Goal: Task Accomplishment & Management: Use online tool/utility

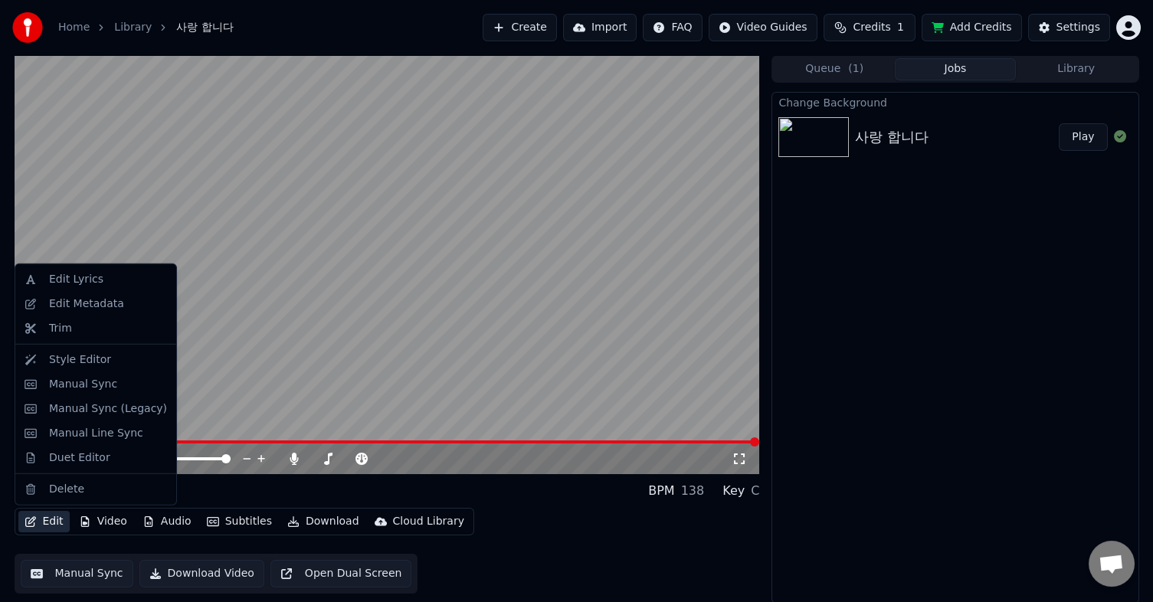
click at [50, 522] on button "Edit" at bounding box center [43, 521] width 51 height 21
click at [73, 365] on div "Style Editor" at bounding box center [80, 359] width 62 height 15
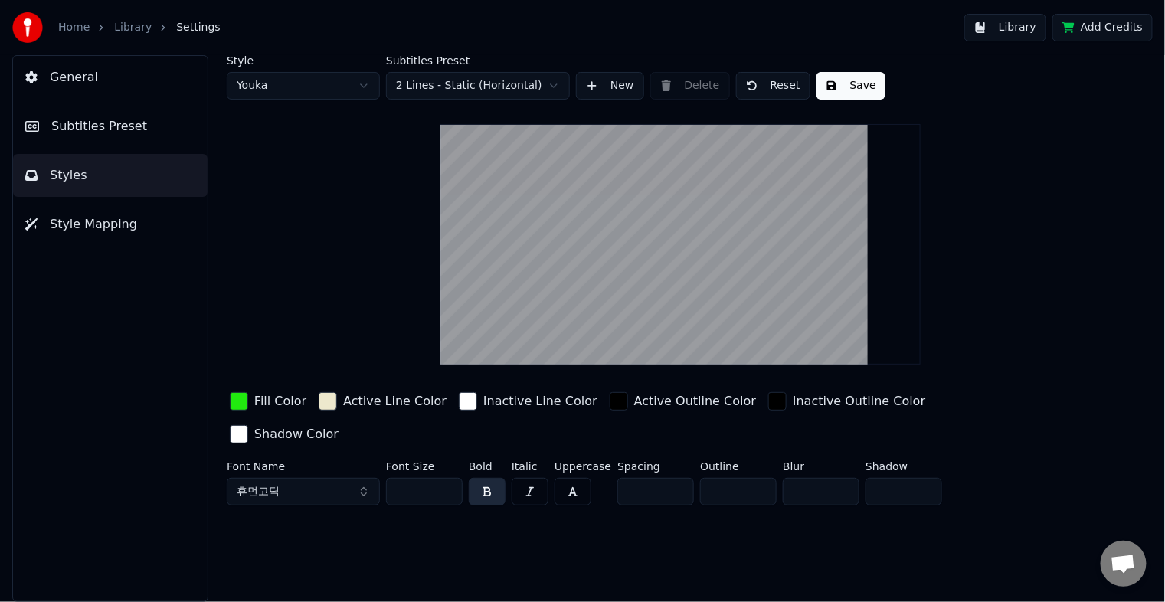
click at [77, 221] on span "Style Mapping" at bounding box center [93, 224] width 87 height 18
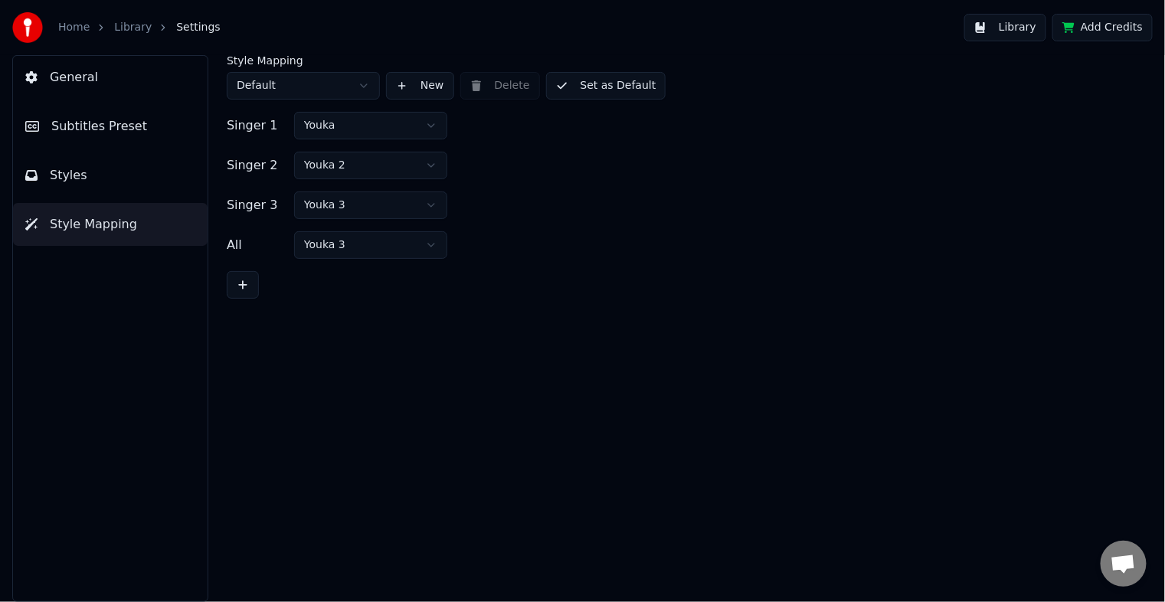
click at [70, 124] on span "Subtitles Preset" at bounding box center [99, 126] width 96 height 18
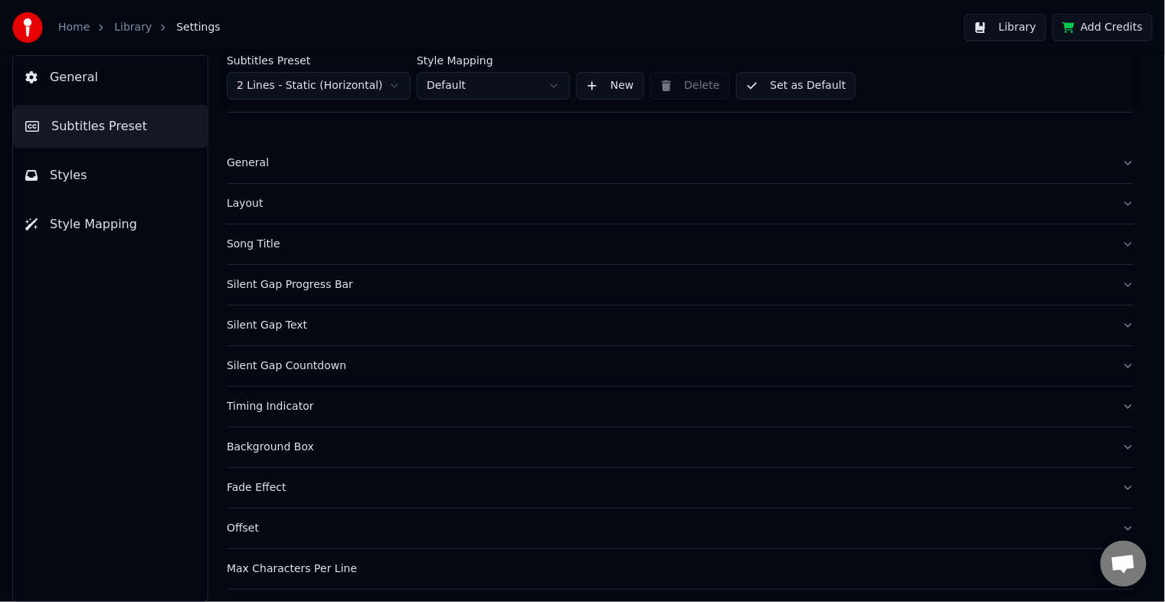
click at [271, 444] on div "Background Box" at bounding box center [668, 447] width 883 height 15
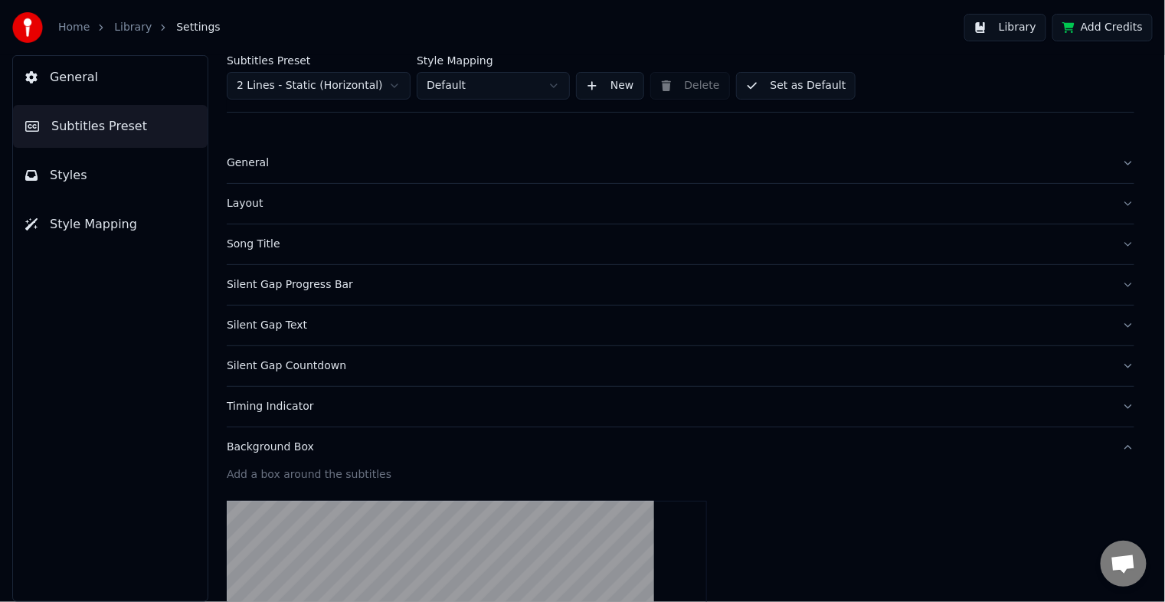
click at [292, 449] on div "Background Box" at bounding box center [668, 447] width 883 height 15
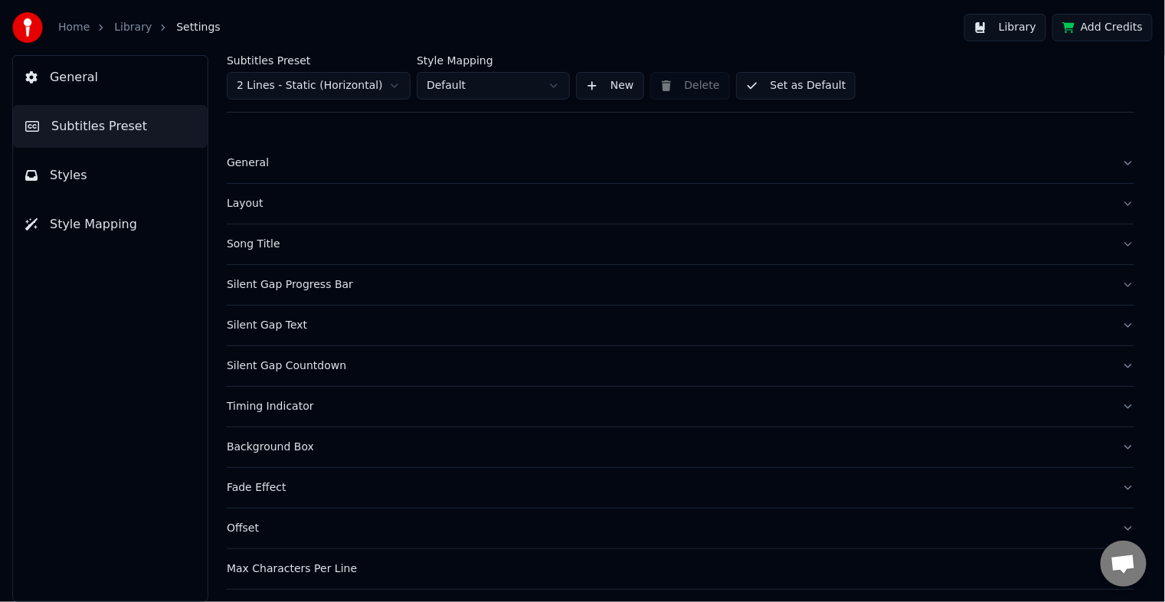
click at [78, 80] on span "General" at bounding box center [74, 77] width 48 height 18
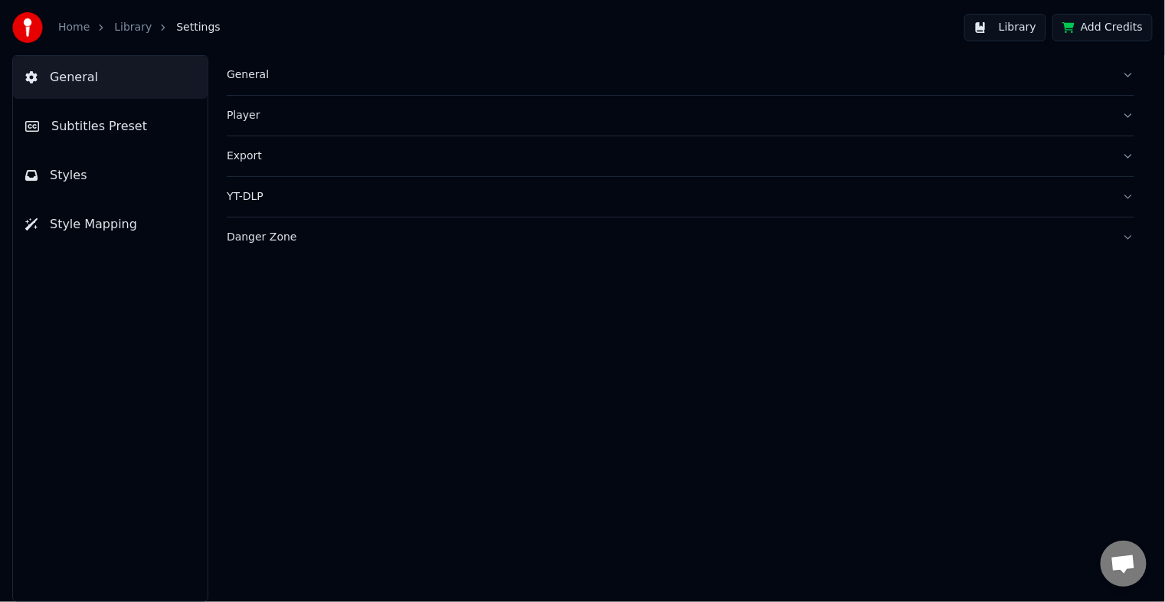
click at [264, 118] on div "Player" at bounding box center [668, 115] width 883 height 15
click at [258, 80] on div "General" at bounding box center [668, 74] width 883 height 15
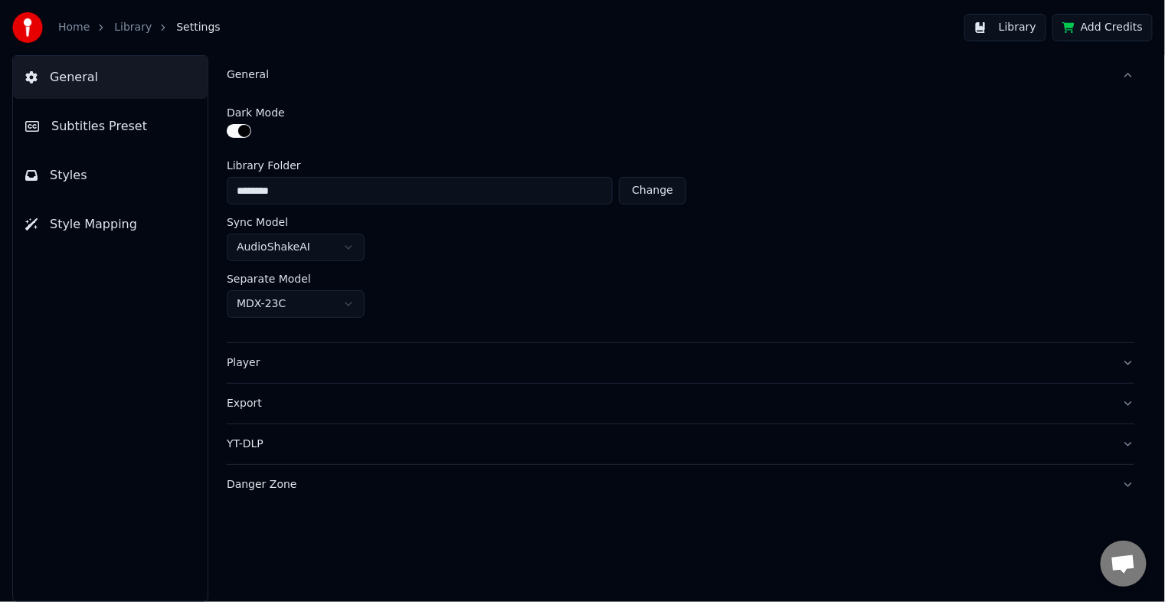
click at [74, 177] on span "Styles" at bounding box center [69, 175] width 38 height 18
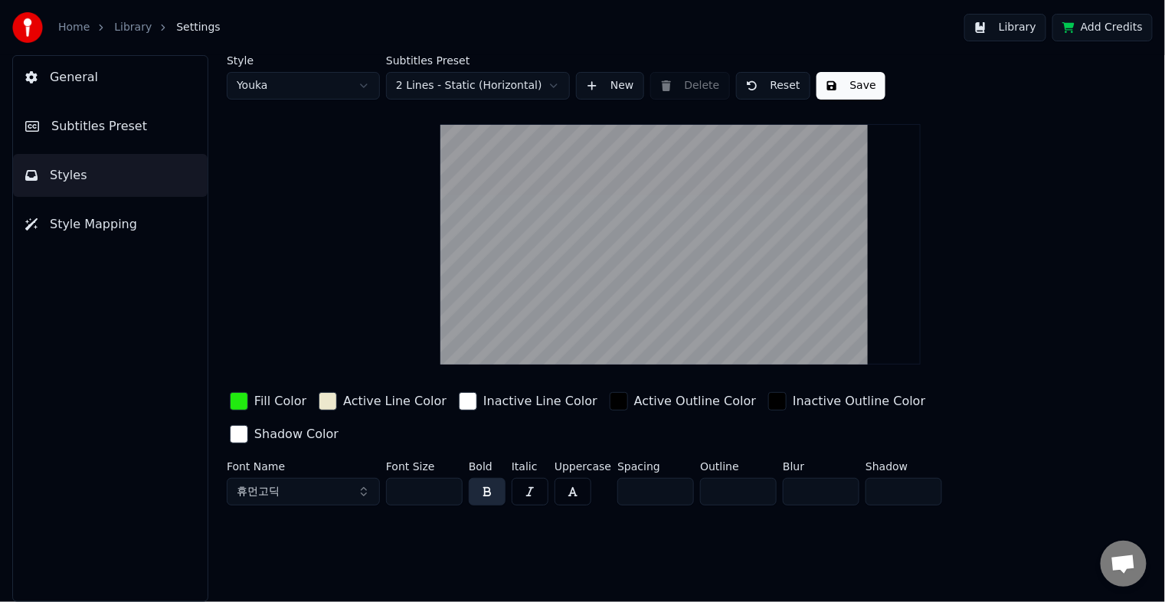
click at [84, 227] on span "Style Mapping" at bounding box center [93, 224] width 87 height 18
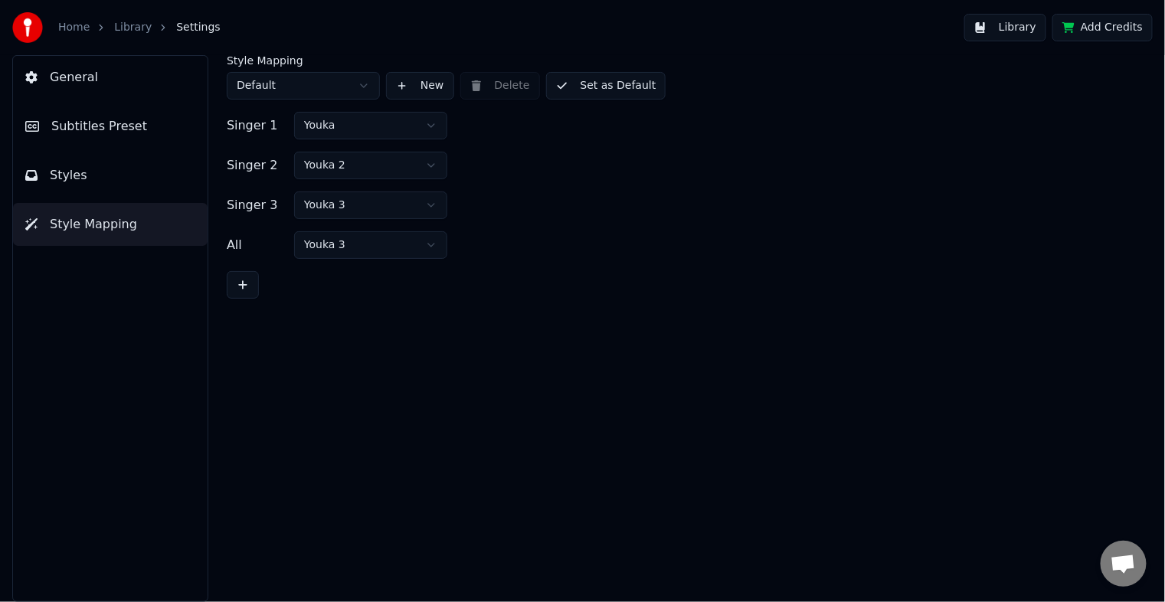
click at [80, 31] on link "Home" at bounding box center [73, 27] width 31 height 15
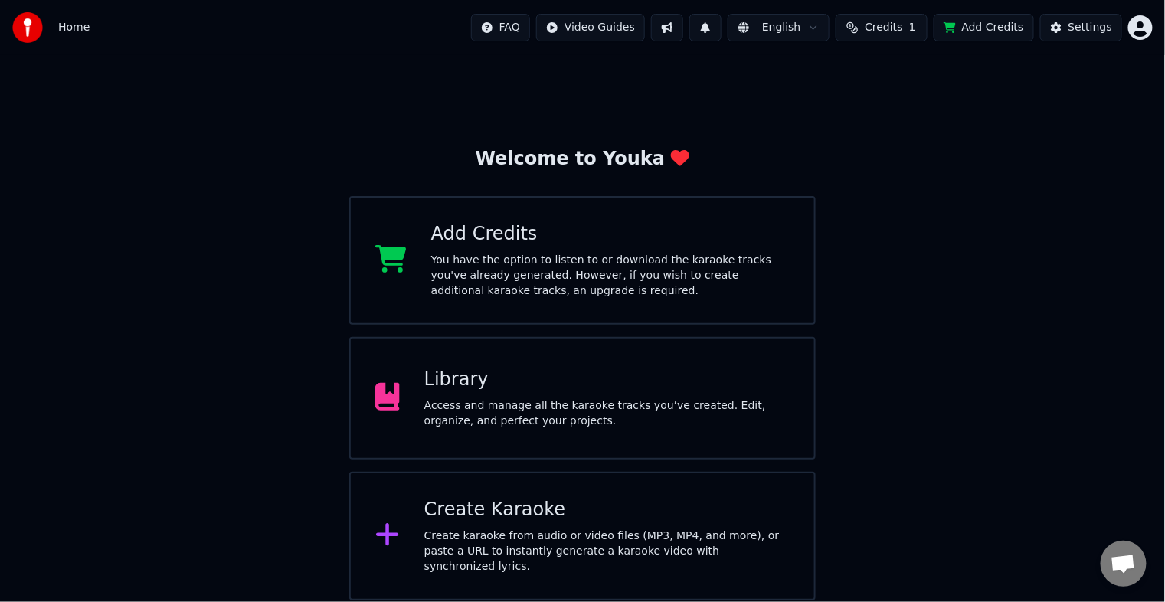
click at [618, 34] on html "Home FAQ Video Guides English Credits 1 Add Credits Settings Welcome to Youka A…" at bounding box center [582, 300] width 1165 height 601
click at [797, 116] on html "Home FAQ Video Guides English Credits 1 Add Credits Settings Welcome to Youka A…" at bounding box center [582, 300] width 1165 height 601
click at [520, 519] on div "Create Karaoke" at bounding box center [606, 510] width 365 height 25
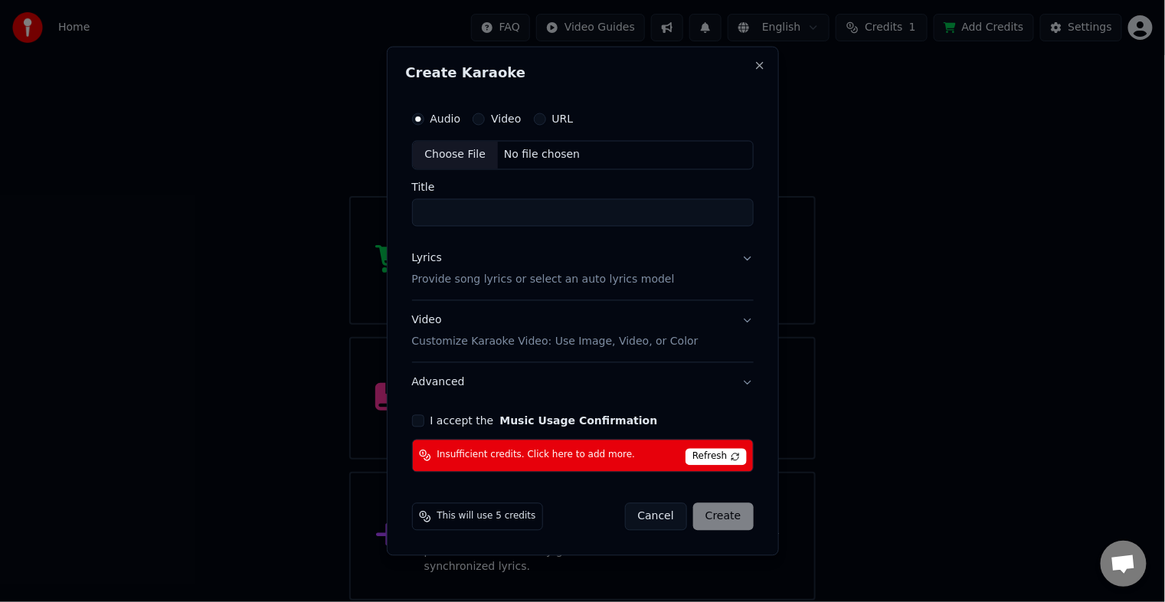
click at [461, 157] on div "Choose File" at bounding box center [456, 156] width 86 height 28
click at [761, 65] on button "Close" at bounding box center [760, 66] width 12 height 12
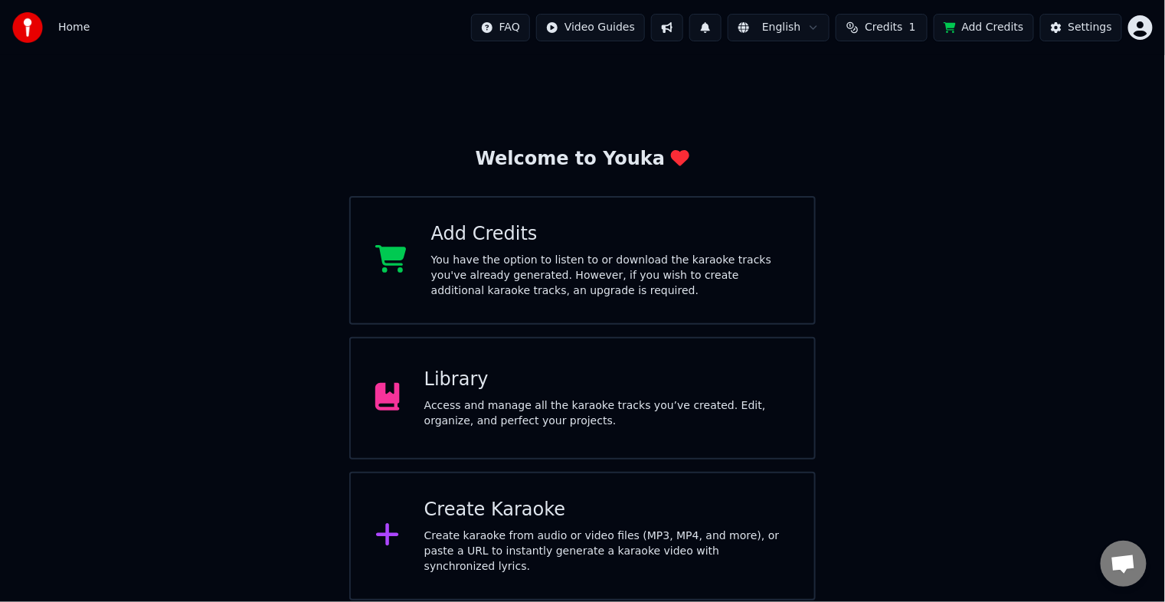
click at [460, 389] on div "Library" at bounding box center [606, 380] width 365 height 25
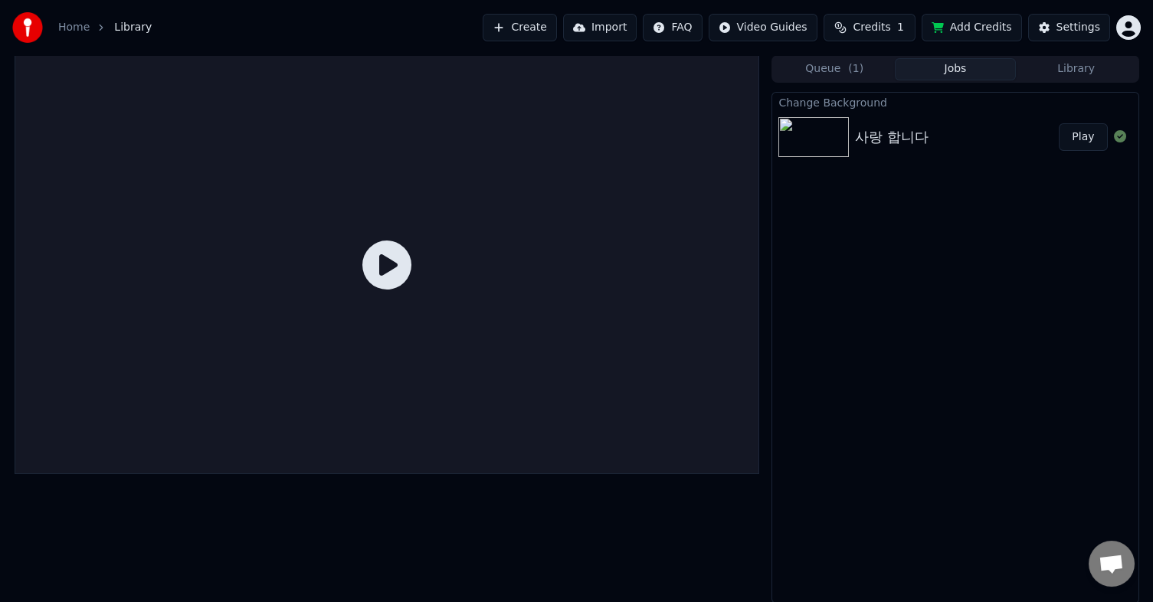
click at [624, 31] on button "Import" at bounding box center [600, 28] width 74 height 28
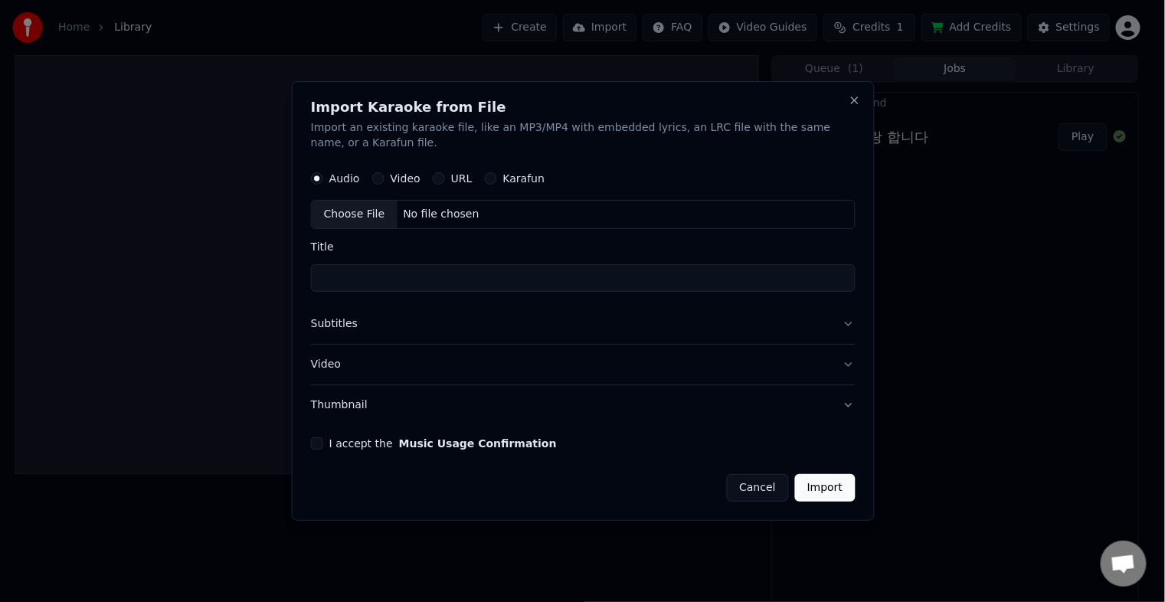
click at [348, 215] on div "Choose File" at bounding box center [354, 215] width 86 height 28
